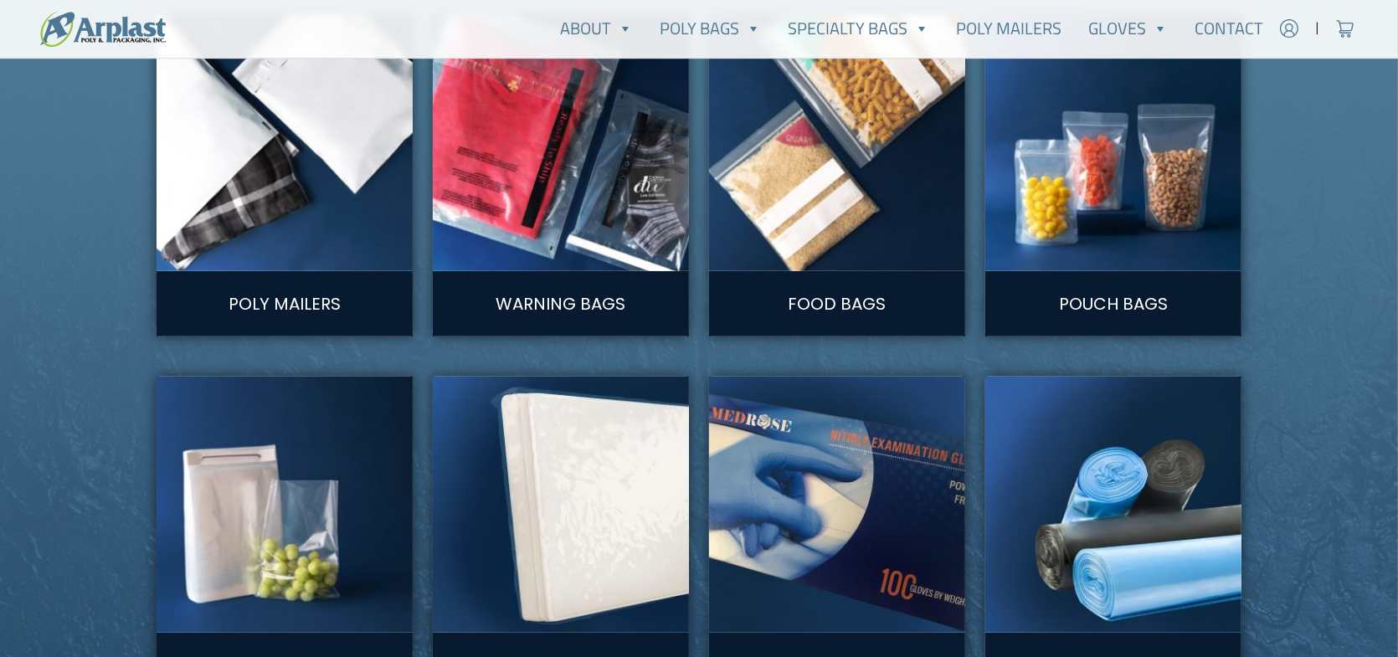
scroll to position [1340, 0]
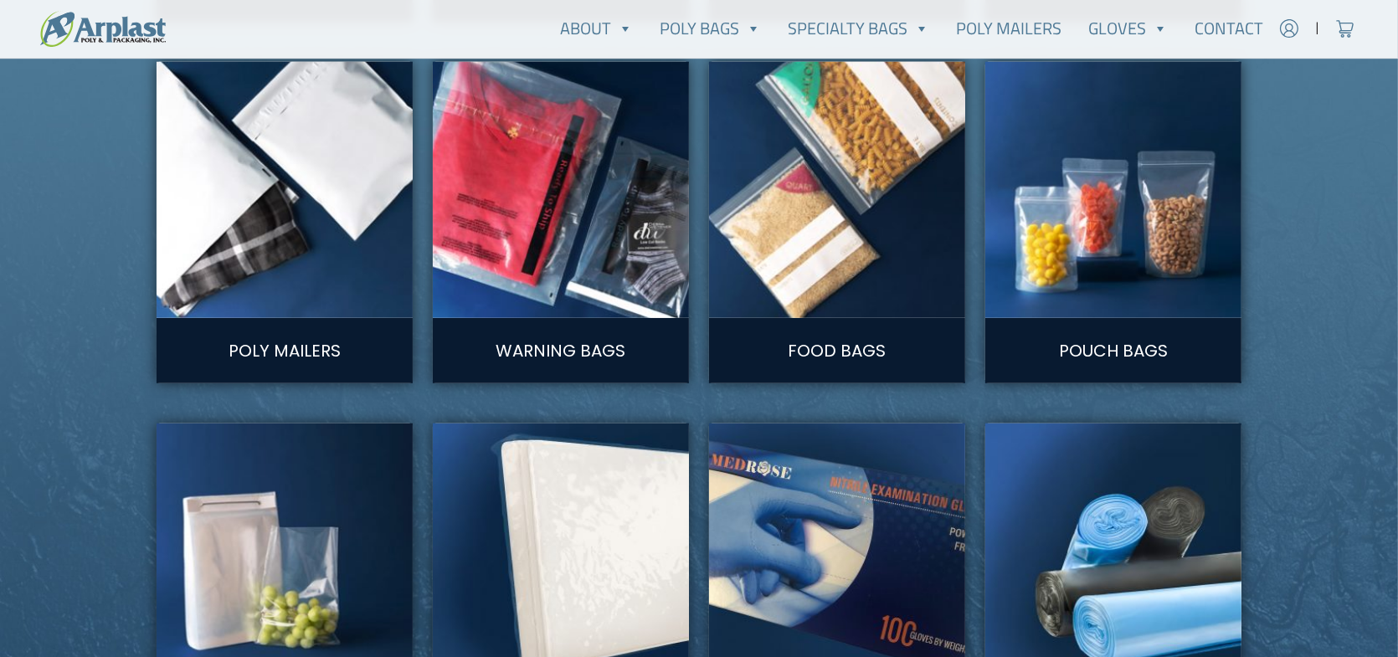
type input "[EMAIL_ADDRESS][DOMAIN_NAME]"
click at [825, 210] on img at bounding box center [838, 190] width 282 height 282
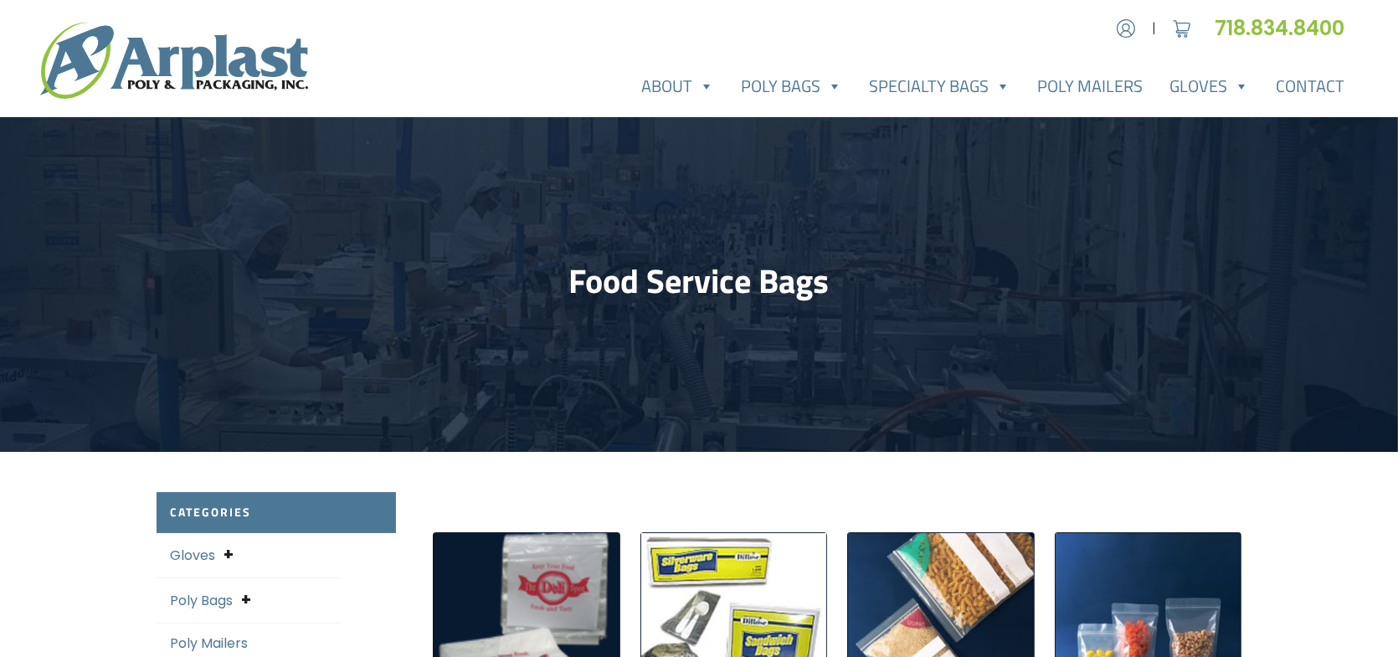
type input "[EMAIL_ADDRESS][DOMAIN_NAME]"
click at [245, 69] on img at bounding box center [174, 61] width 268 height 76
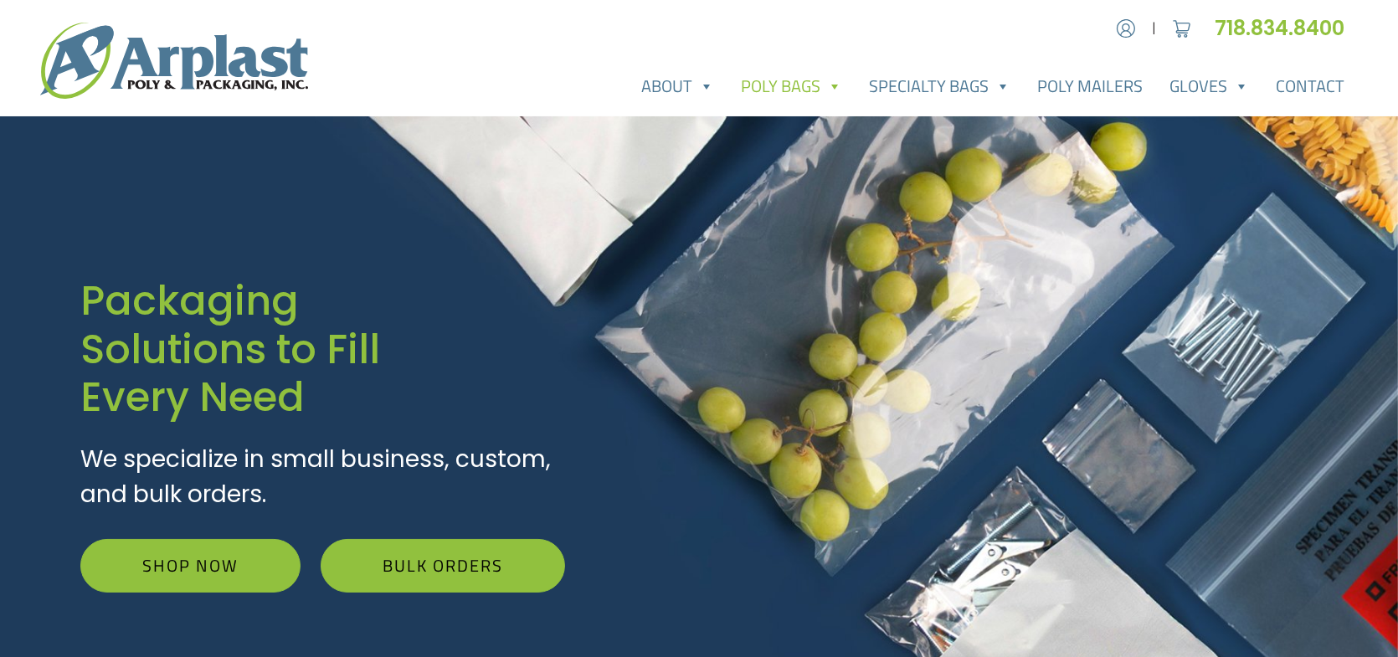
type input "[EMAIL_ADDRESS][DOMAIN_NAME]"
click at [793, 91] on link "Poly Bags" at bounding box center [792, 86] width 128 height 33
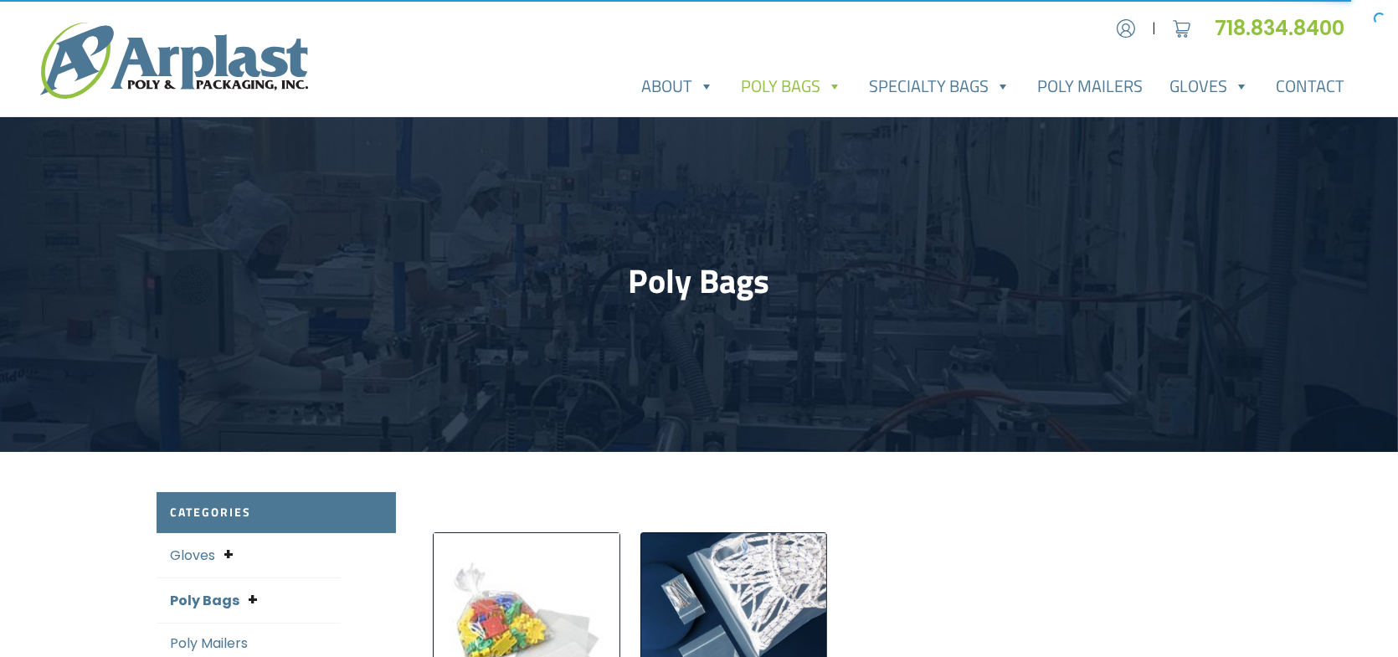
type input "[EMAIL_ADDRESS][DOMAIN_NAME]"
click at [698, 275] on h1 "Poly Bags" at bounding box center [699, 281] width 1085 height 40
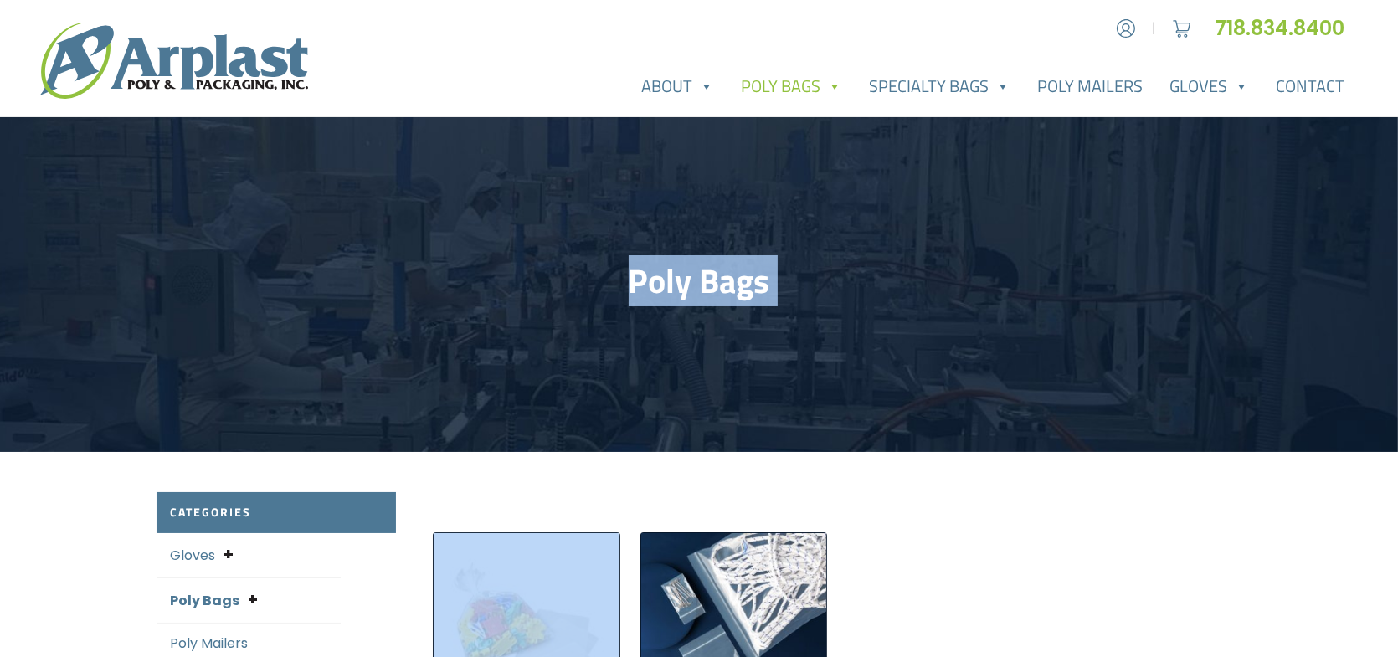
click at [698, 275] on h1 "Poly Bags" at bounding box center [699, 281] width 1085 height 40
copy div "Poly Bags"
